Goal: Book appointment/travel/reservation

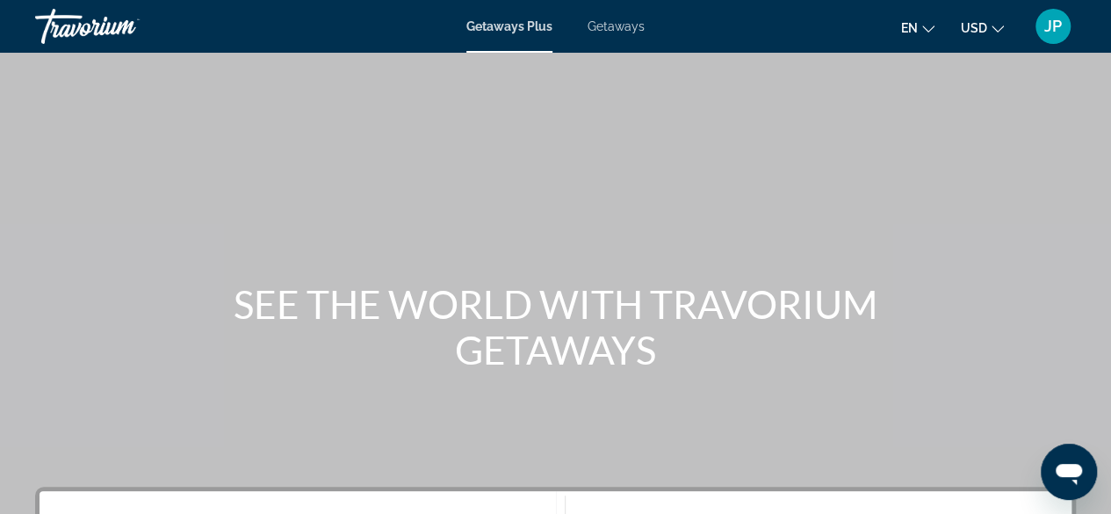
click at [775, 257] on div "Main content" at bounding box center [555, 263] width 1111 height 527
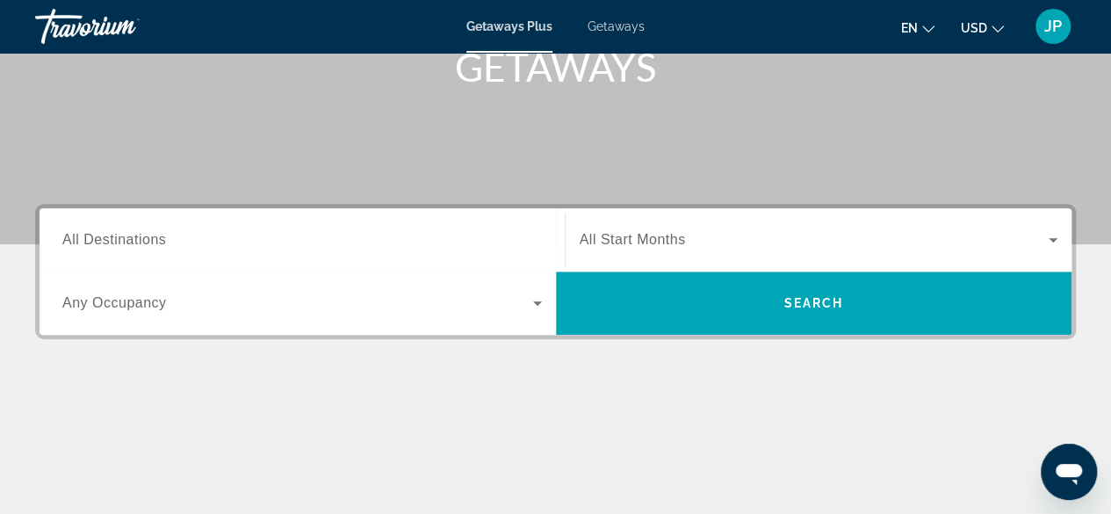
scroll to position [279, 0]
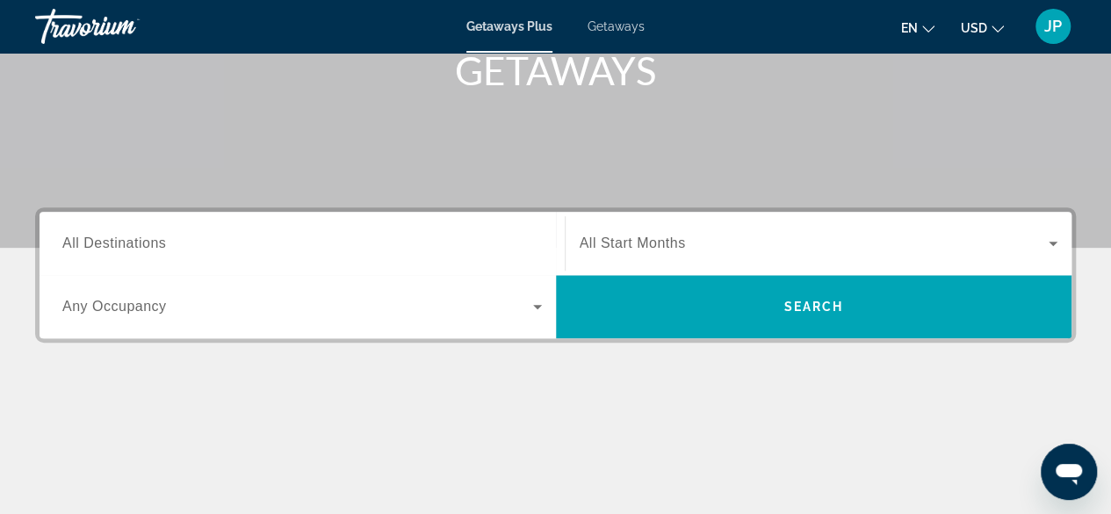
click at [144, 242] on span "All Destinations" at bounding box center [114, 242] width 104 height 15
click at [144, 242] on input "Destination All Destinations" at bounding box center [302, 244] width 480 height 21
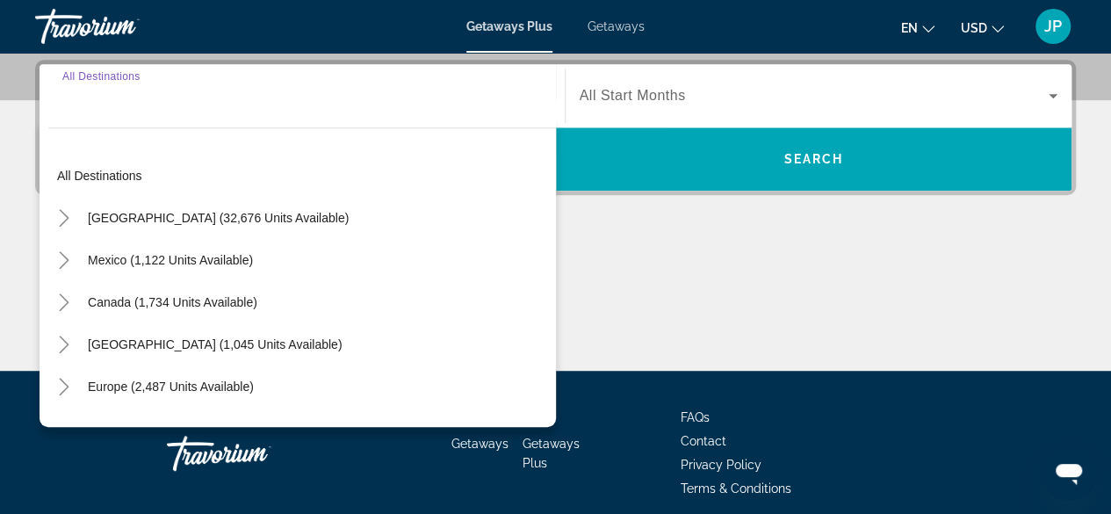
scroll to position [429, 0]
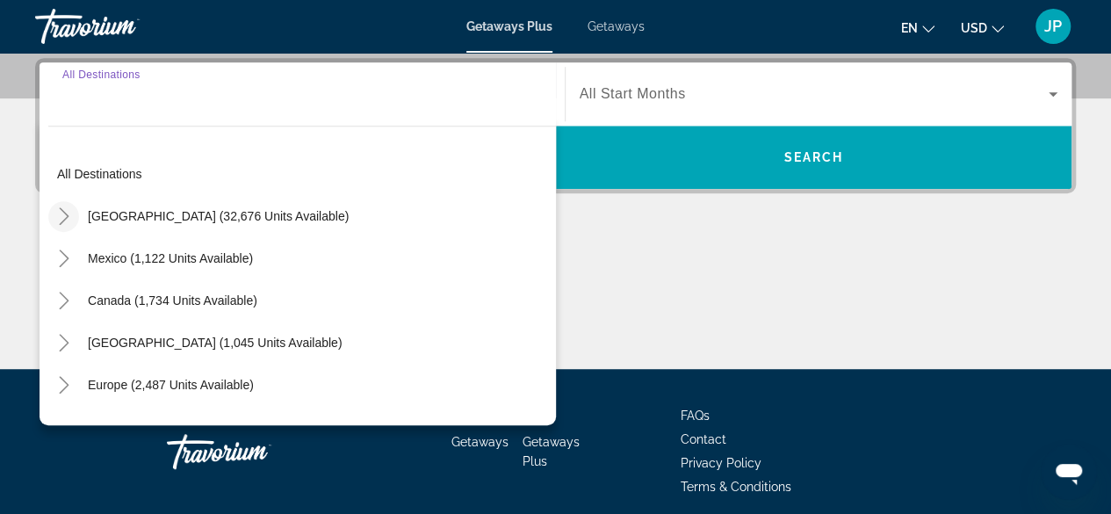
click at [62, 213] on icon "Toggle United States (32,676 units available)" at bounding box center [64, 216] width 18 height 18
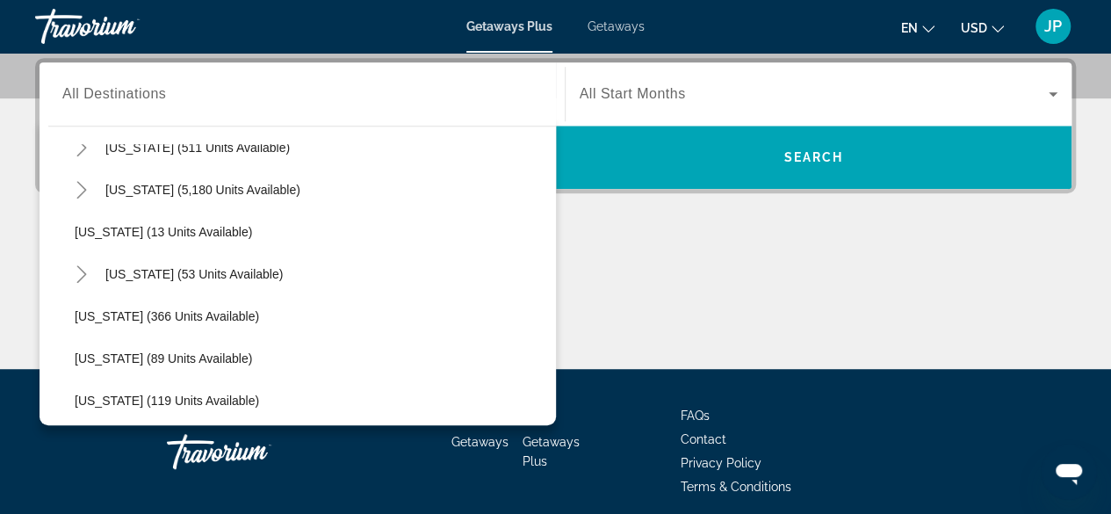
scroll to position [227, 0]
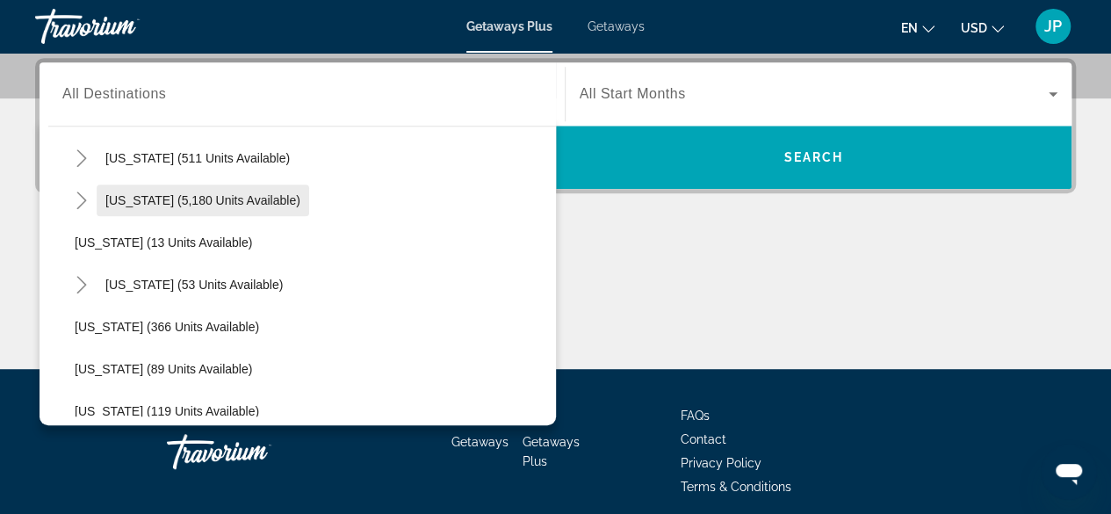
click at [239, 188] on span "Search widget" at bounding box center [203, 200] width 213 height 42
type input "**********"
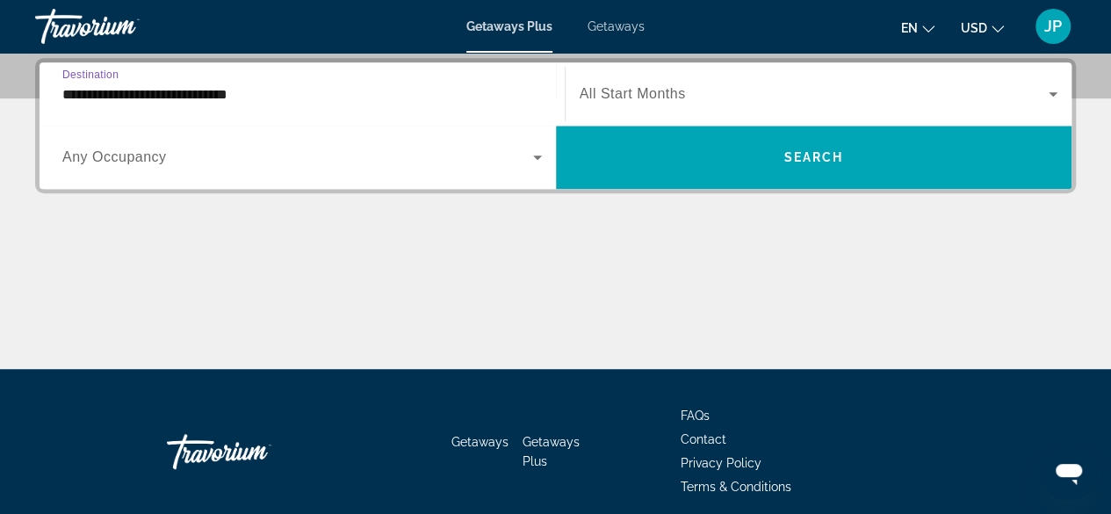
click at [311, 167] on div "Search widget" at bounding box center [302, 157] width 480 height 49
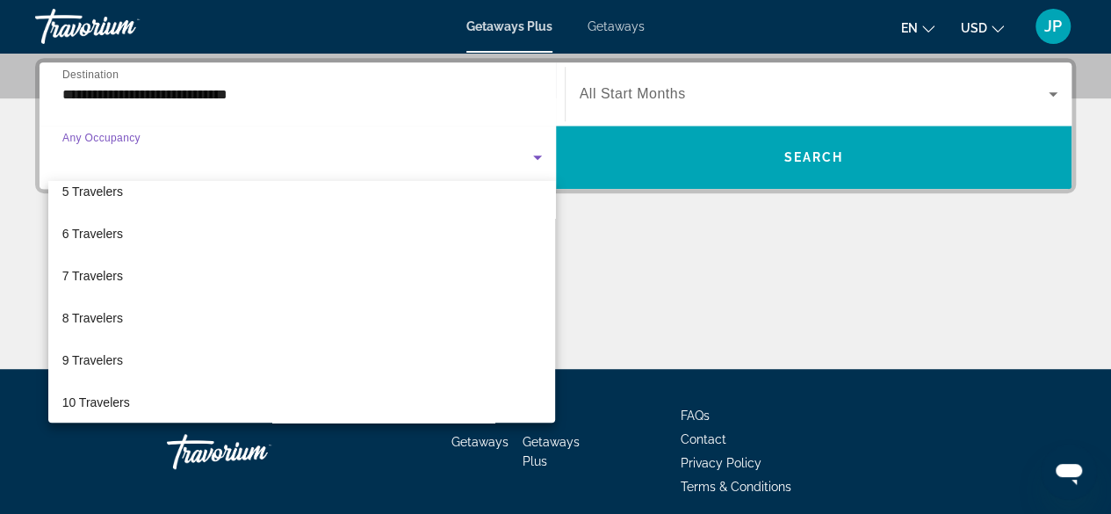
scroll to position [193, 0]
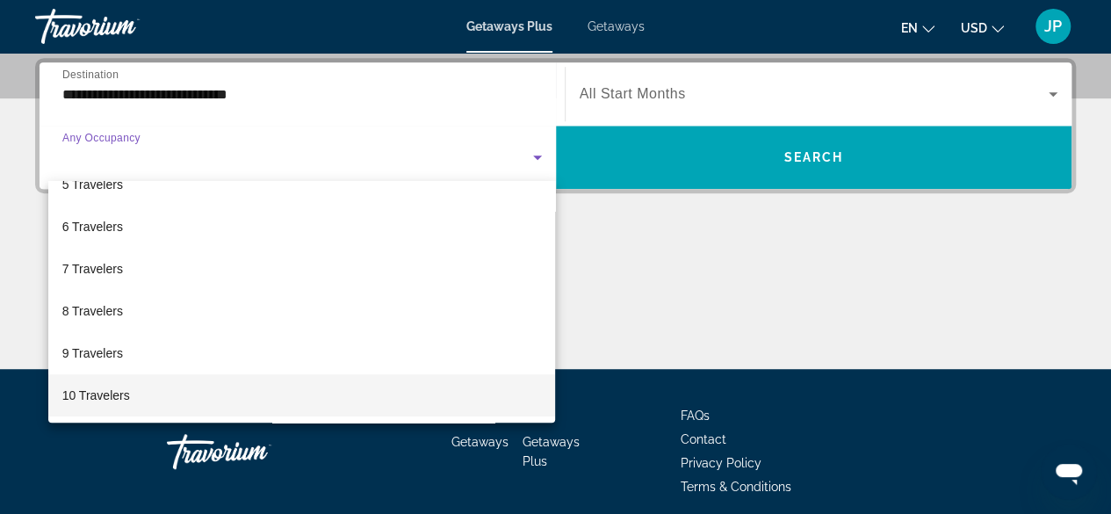
click at [115, 393] on span "10 Travelers" at bounding box center [96, 395] width 68 height 21
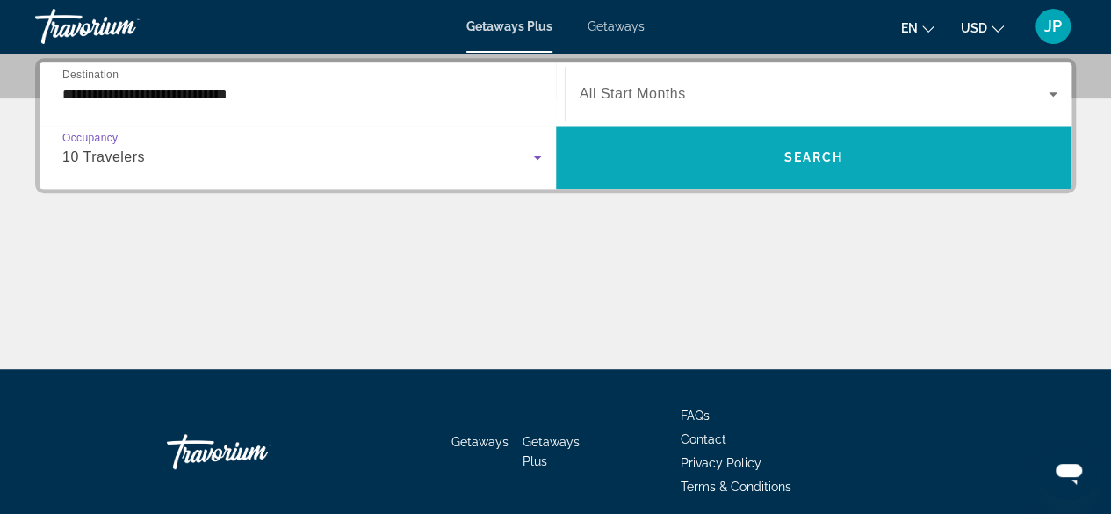
click at [834, 154] on span "Search" at bounding box center [814, 157] width 60 height 14
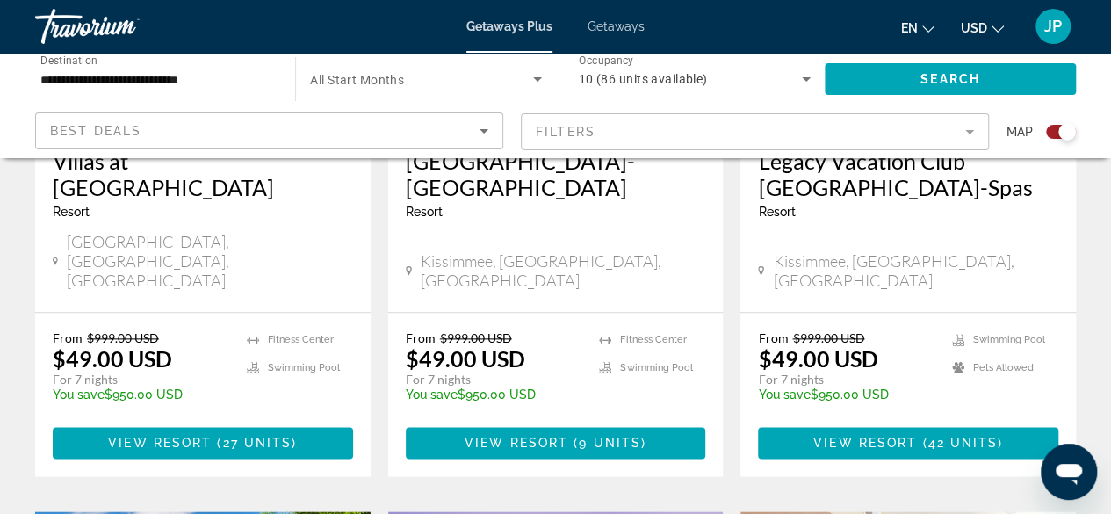
scroll to position [918, 0]
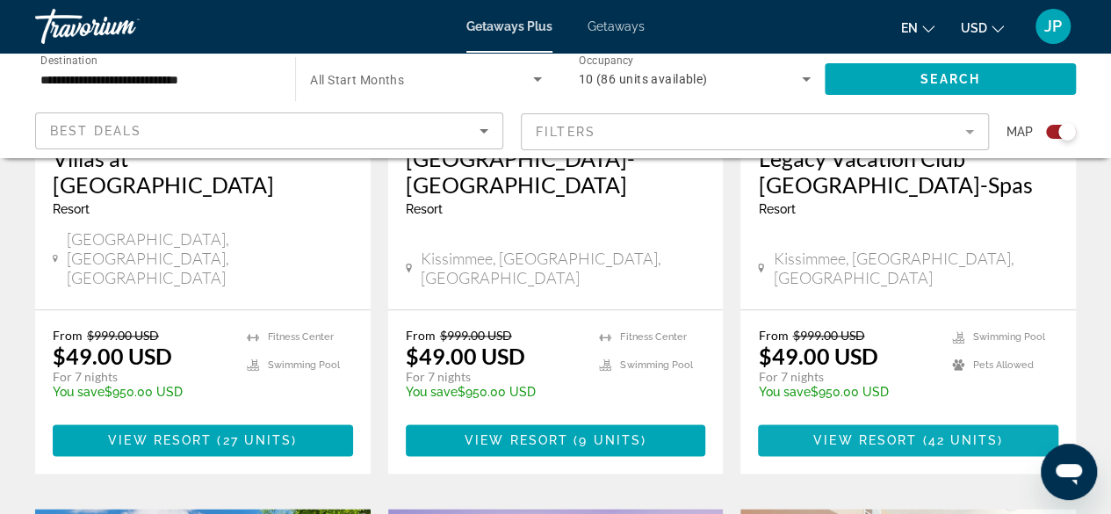
click at [885, 433] on span "View Resort" at bounding box center [866, 440] width 104 height 14
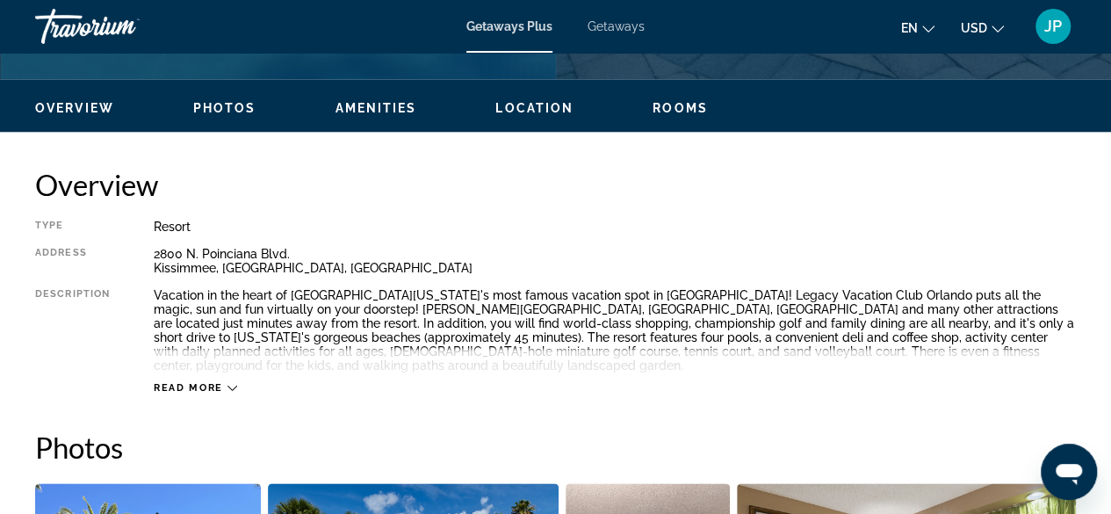
scroll to position [796, 0]
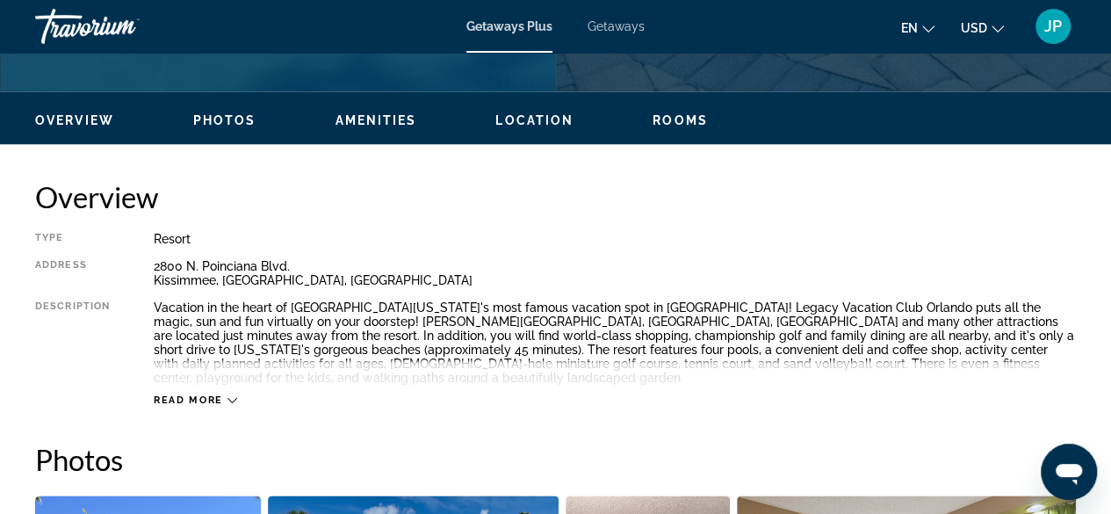
click at [203, 394] on span "Read more" at bounding box center [188, 399] width 69 height 11
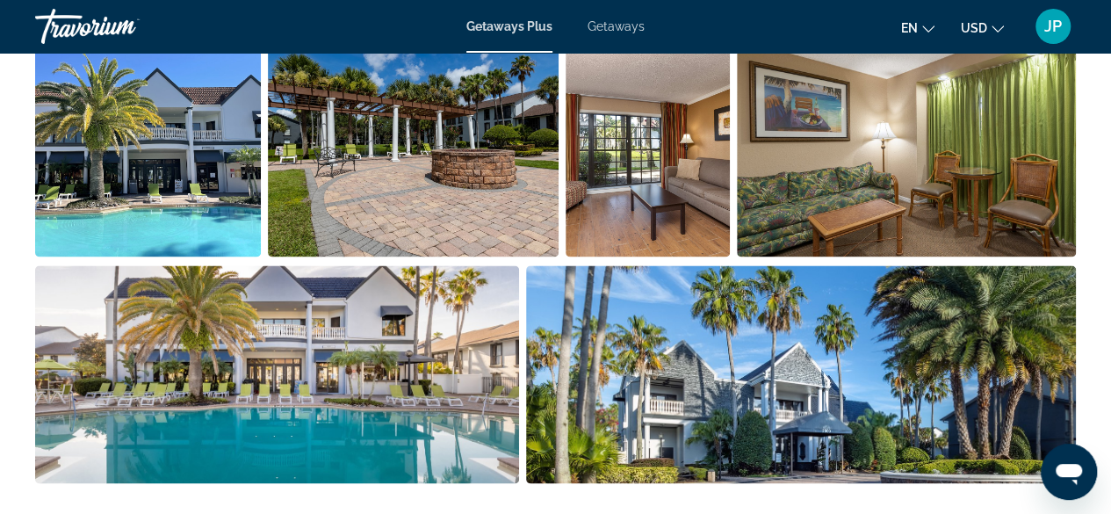
scroll to position [0, 0]
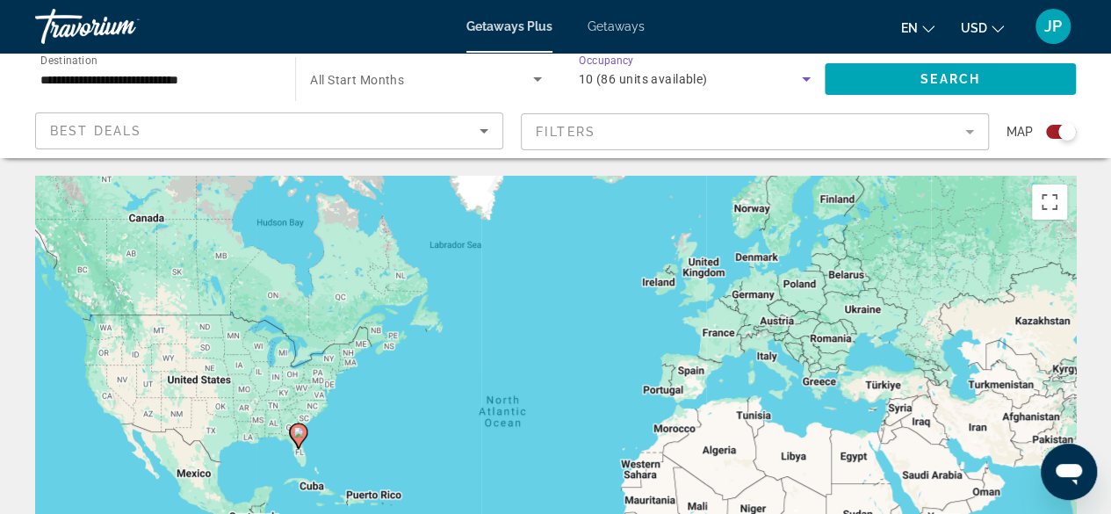
click at [769, 72] on div "10 (86 units available)" at bounding box center [690, 79] width 223 height 21
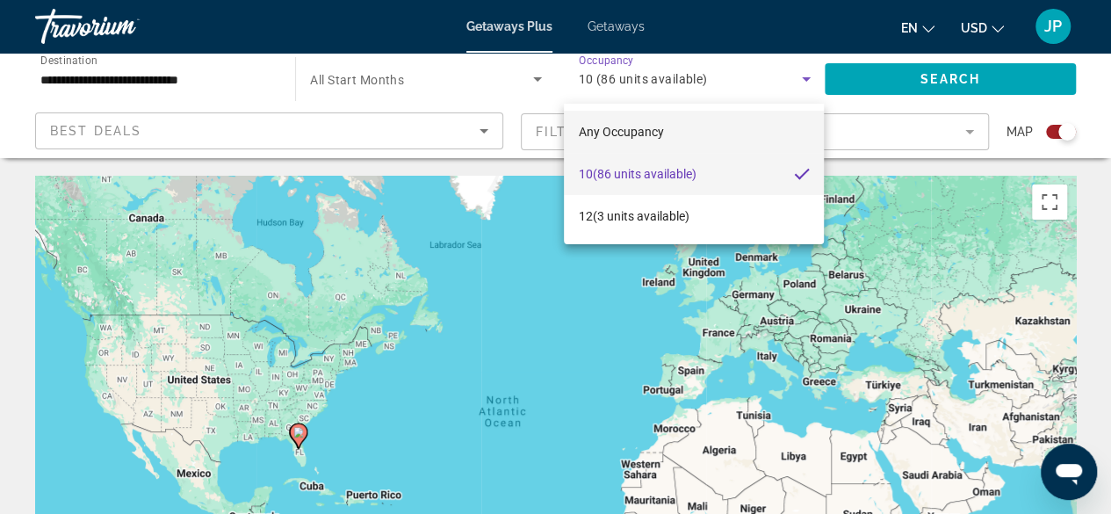
click at [665, 136] on mat-option "Any Occupancy" at bounding box center [694, 132] width 260 height 42
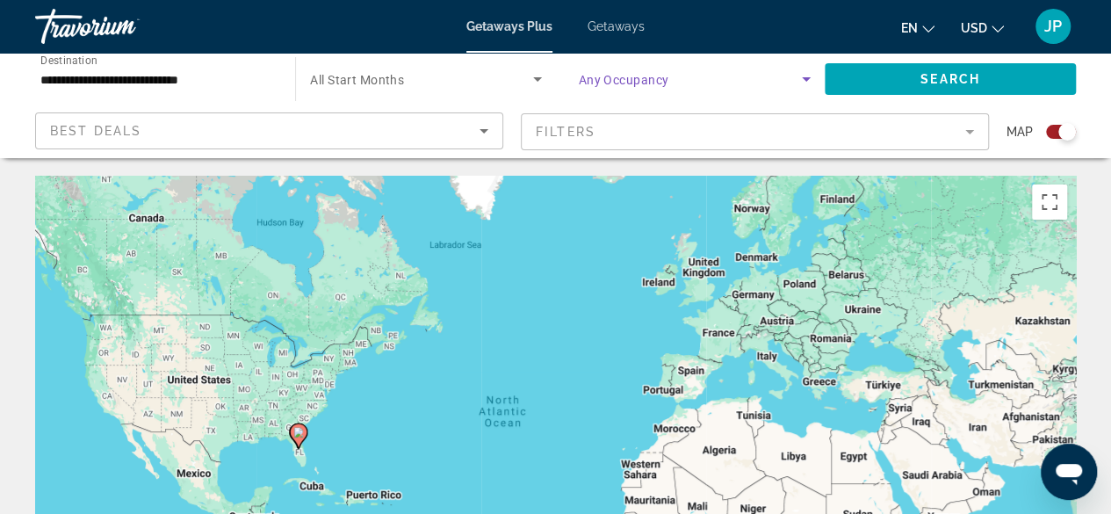
click at [661, 92] on div "Search widget" at bounding box center [695, 78] width 232 height 49
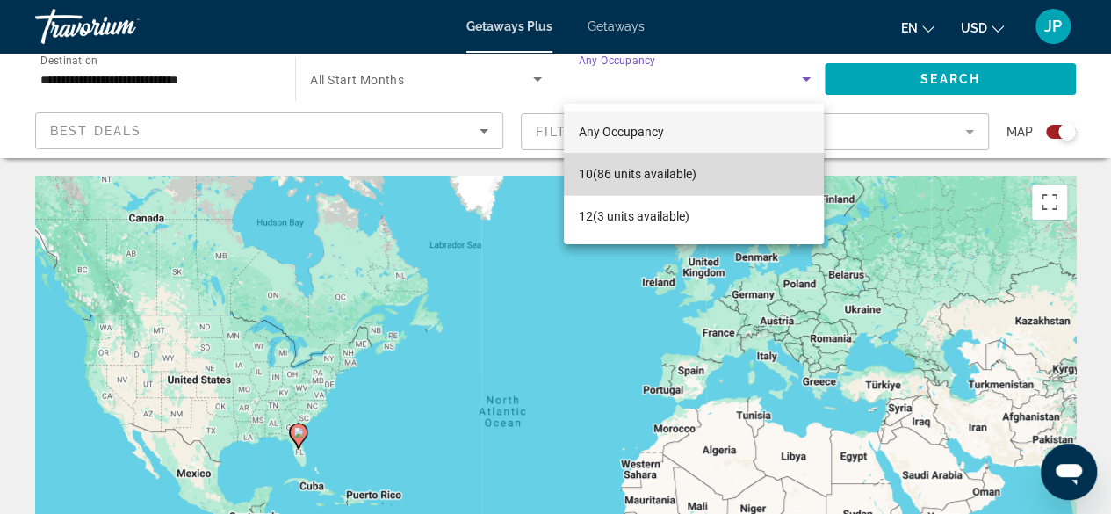
click at [638, 179] on span "10 (86 units available)" at bounding box center [637, 173] width 118 height 21
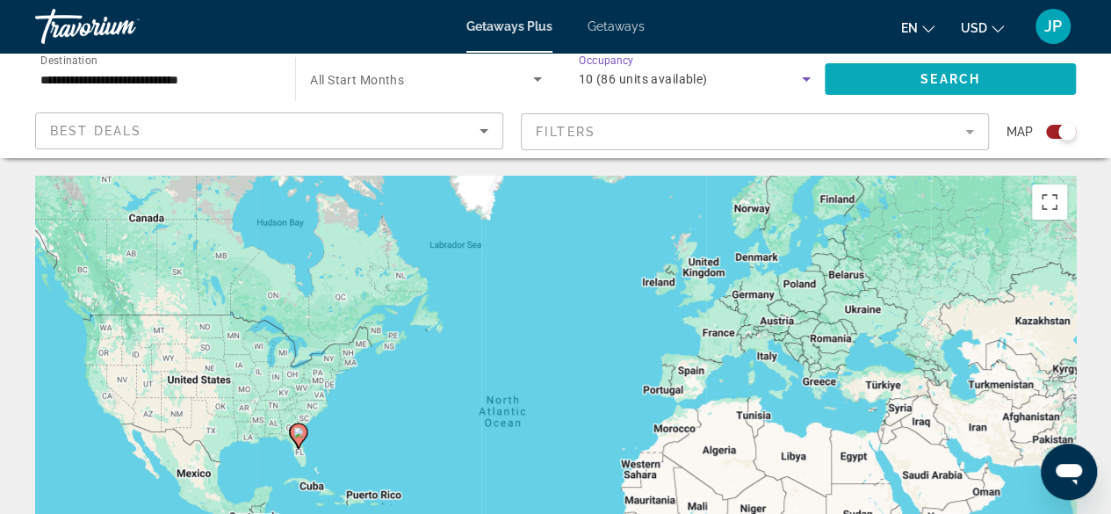
click at [919, 75] on span "Search widget" at bounding box center [950, 79] width 251 height 42
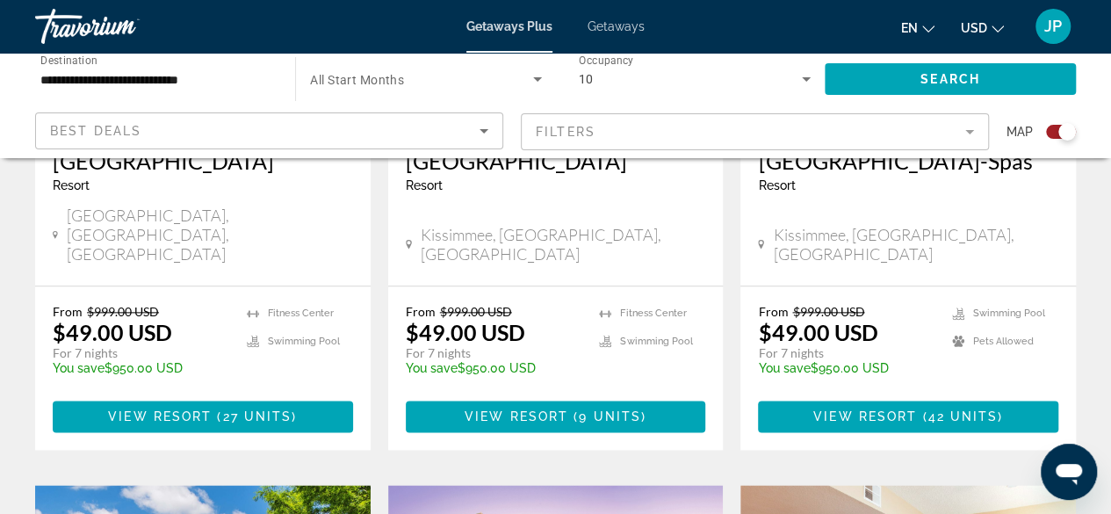
scroll to position [953, 0]
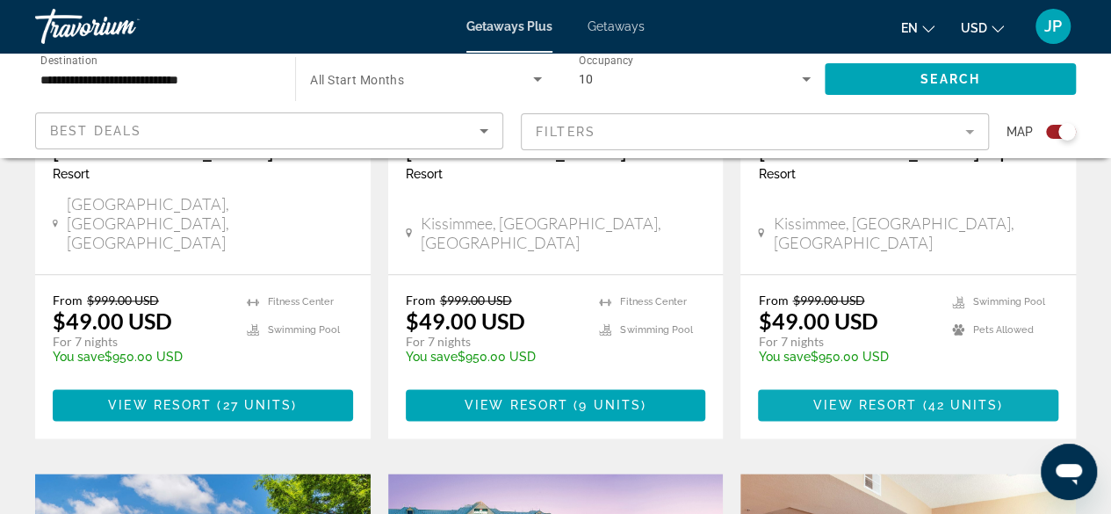
click at [924, 398] on span "( 42 units )" at bounding box center [960, 405] width 86 height 14
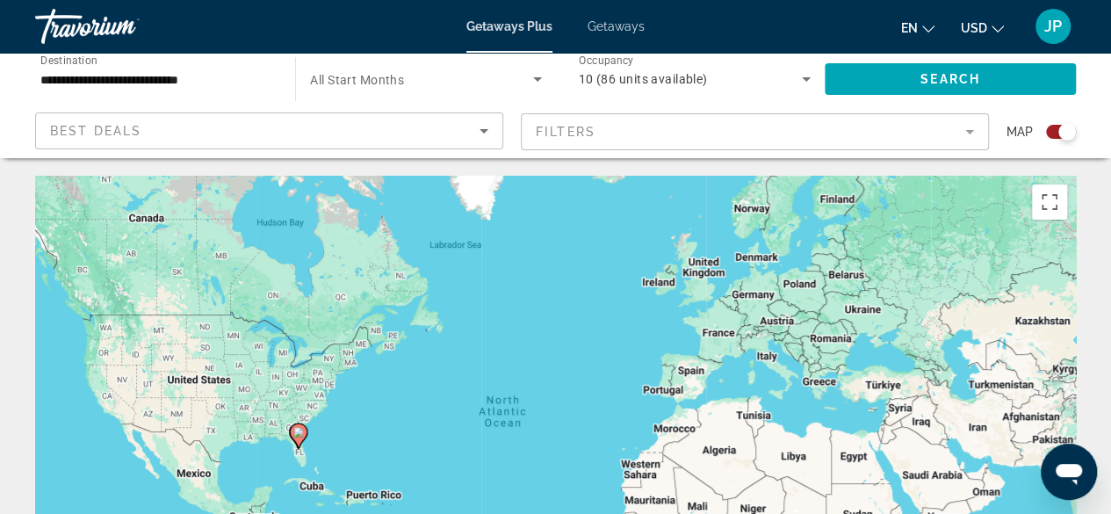
click at [590, 91] on div "10 (86 units available)" at bounding box center [695, 78] width 232 height 49
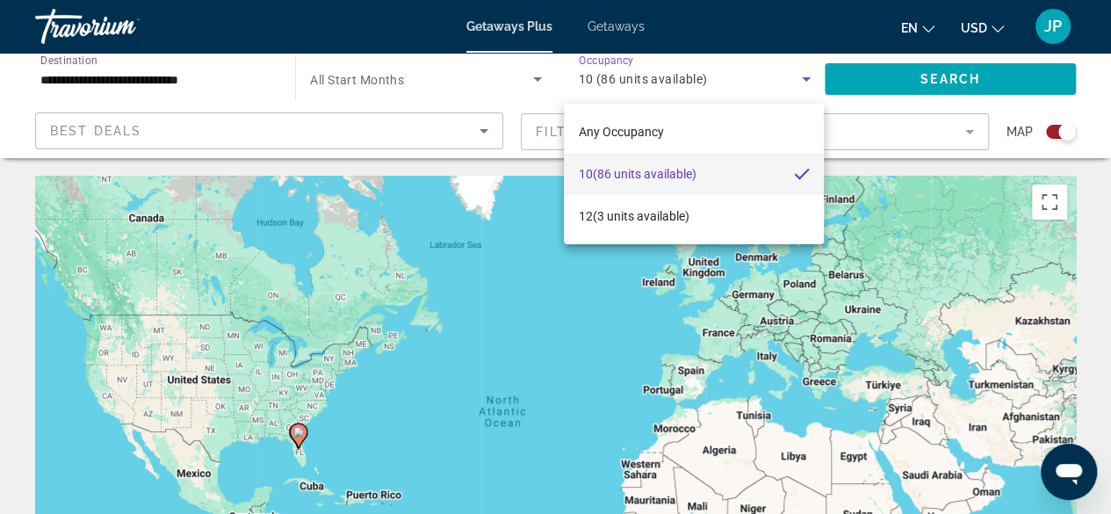
click at [609, 171] on span "10 (86 units available)" at bounding box center [637, 173] width 118 height 21
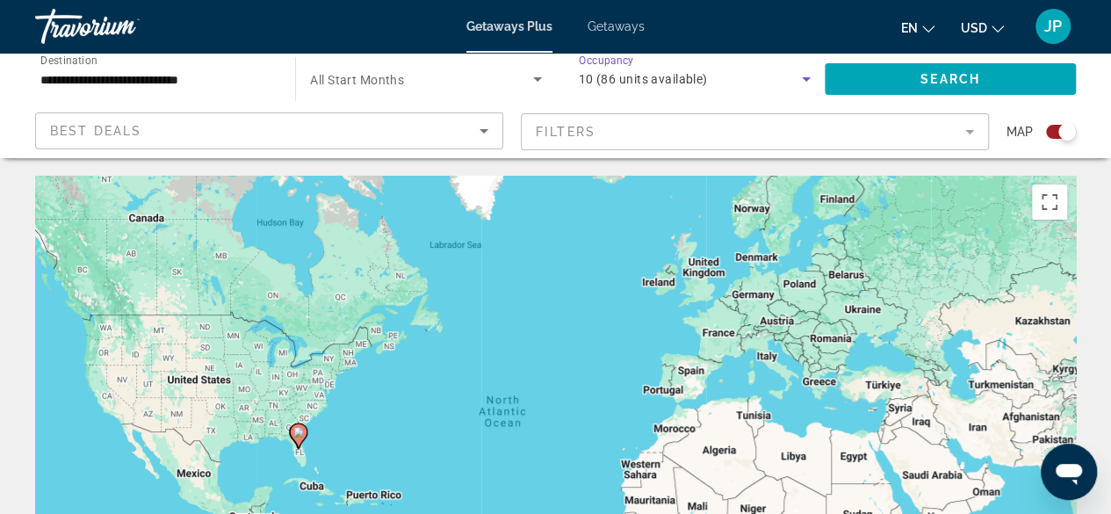
click at [343, 126] on div "Best Deals" at bounding box center [265, 130] width 430 height 21
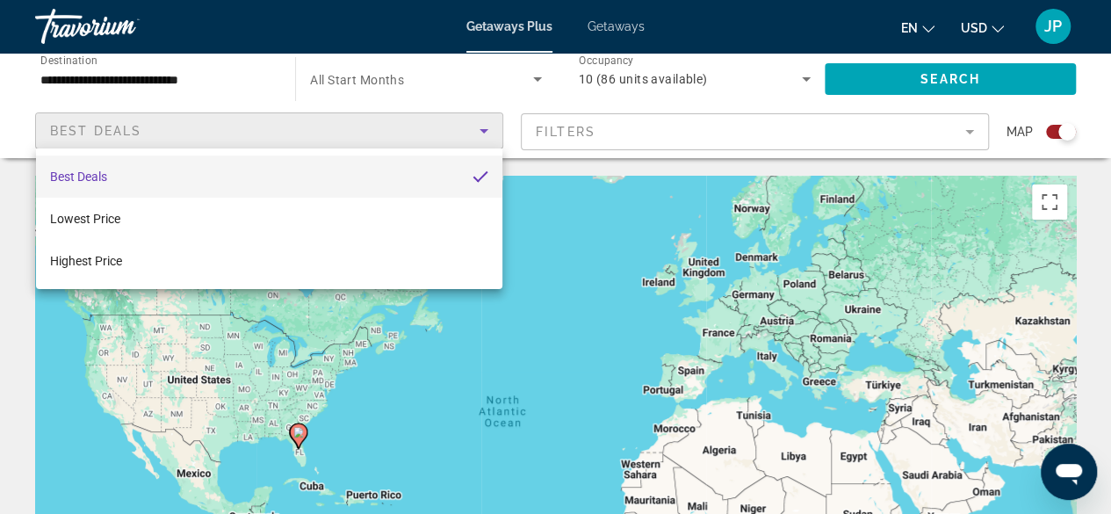
click at [782, 127] on div at bounding box center [555, 257] width 1111 height 514
